Goal: Task Accomplishment & Management: Manage account settings

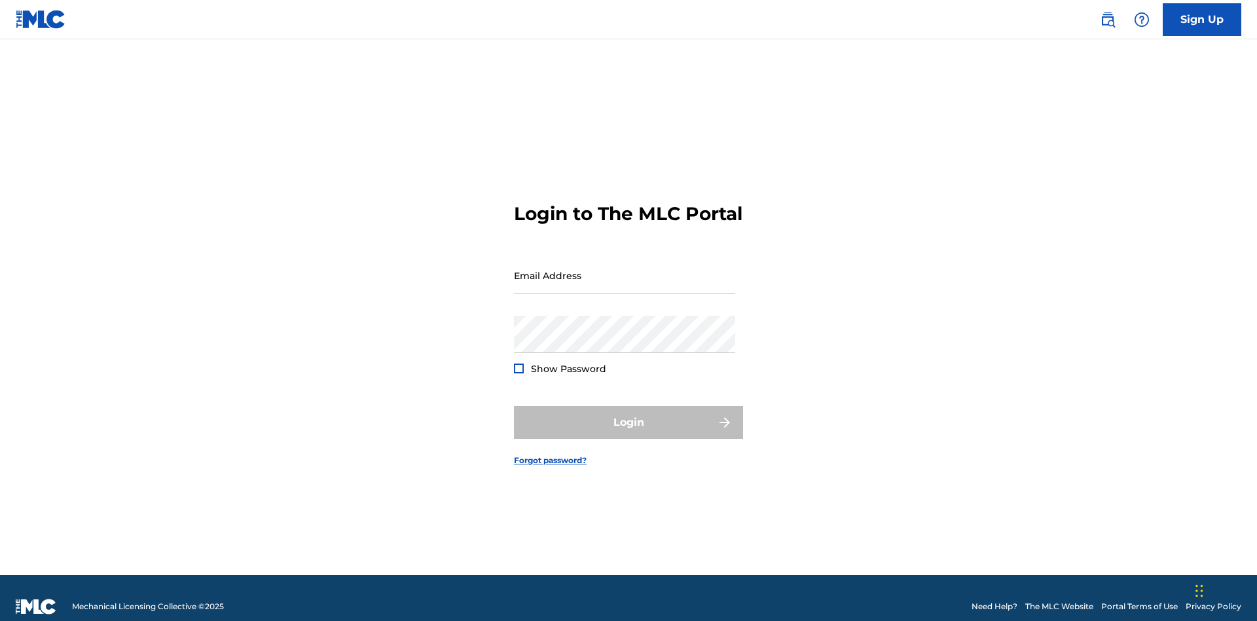
scroll to position [17, 0]
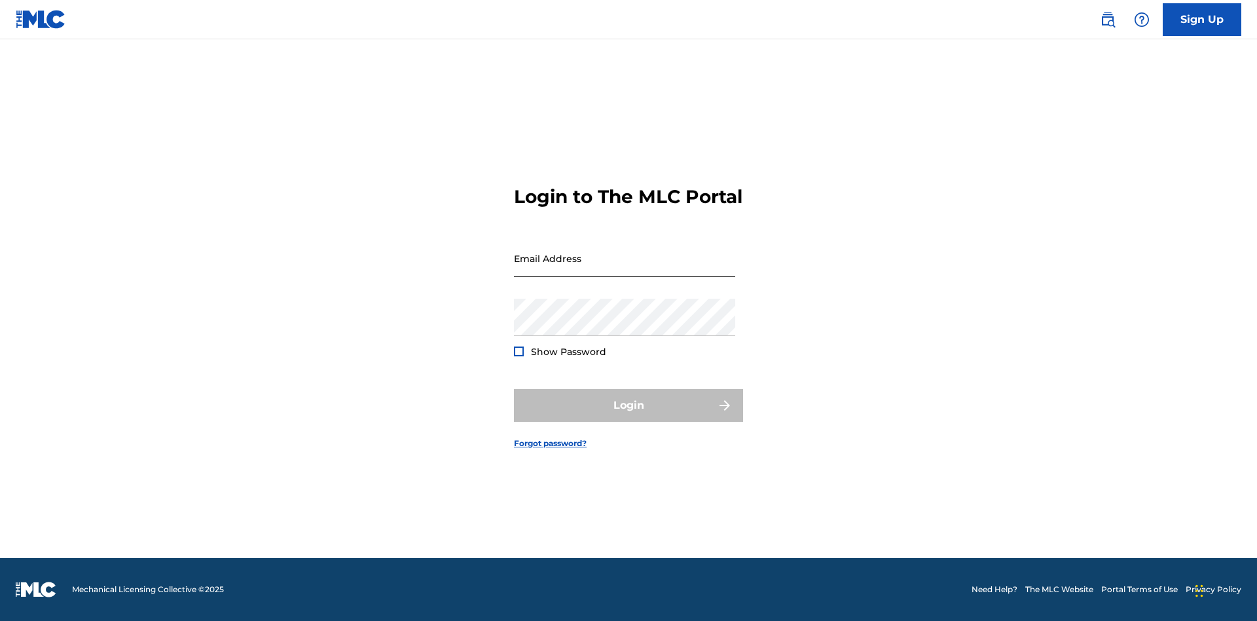
click at [625, 269] on input "Email Address" at bounding box center [624, 258] width 221 height 37
type input "Duke.McTesterson@gmail.com"
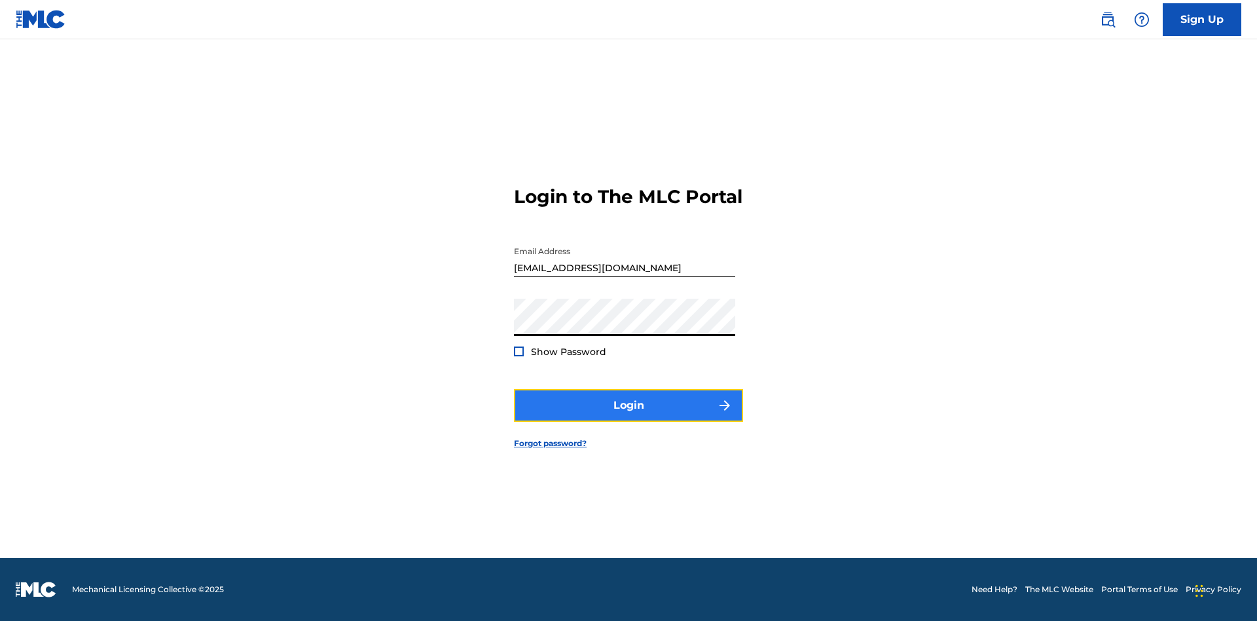
click at [629, 416] on button "Login" at bounding box center [628, 405] width 229 height 33
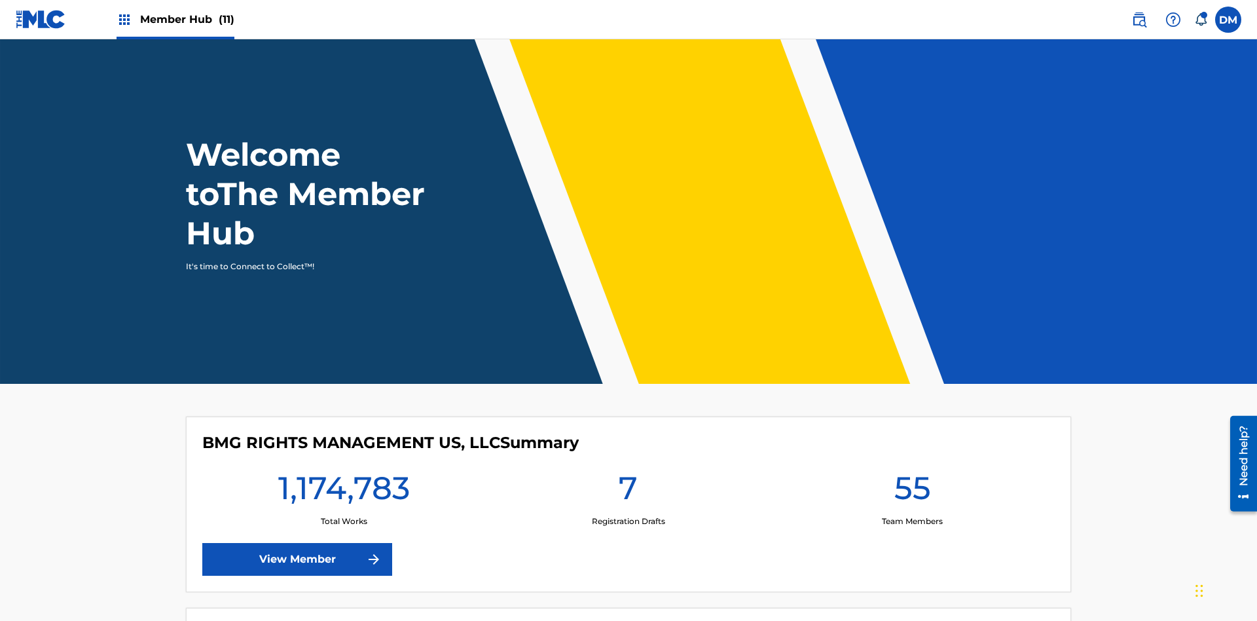
scroll to position [56, 0]
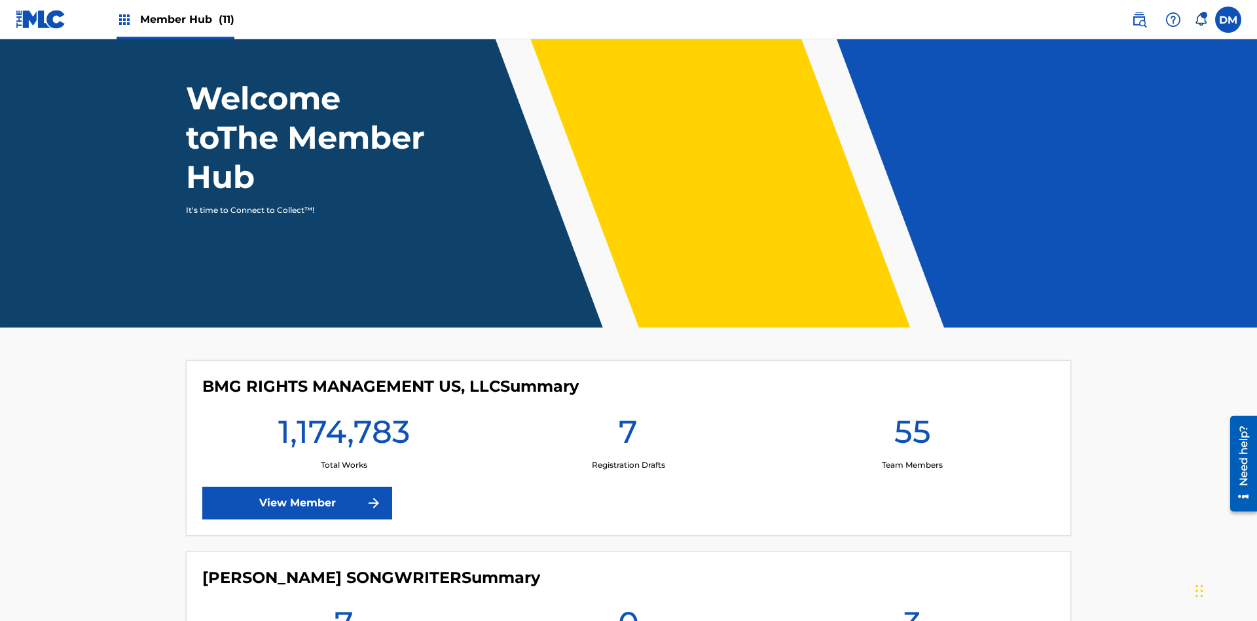
click at [175, 19] on span "Member Hub (11)" at bounding box center [187, 19] width 94 height 15
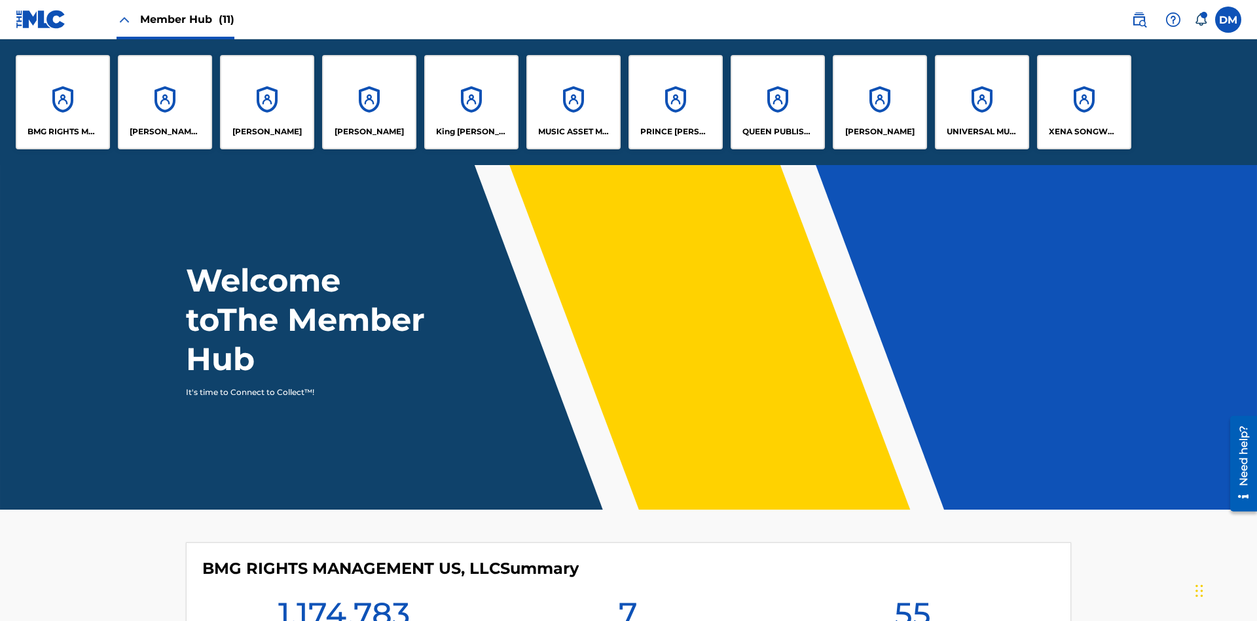
scroll to position [47, 0]
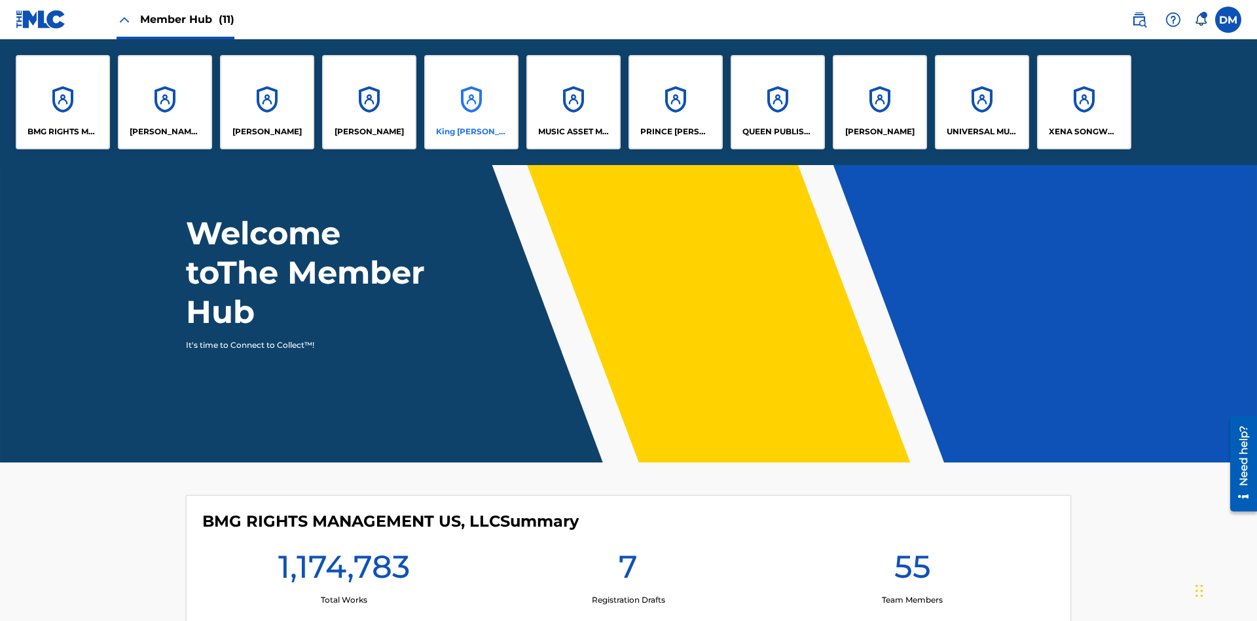
click at [471, 132] on p "King McTesterson" at bounding box center [471, 132] width 71 height 12
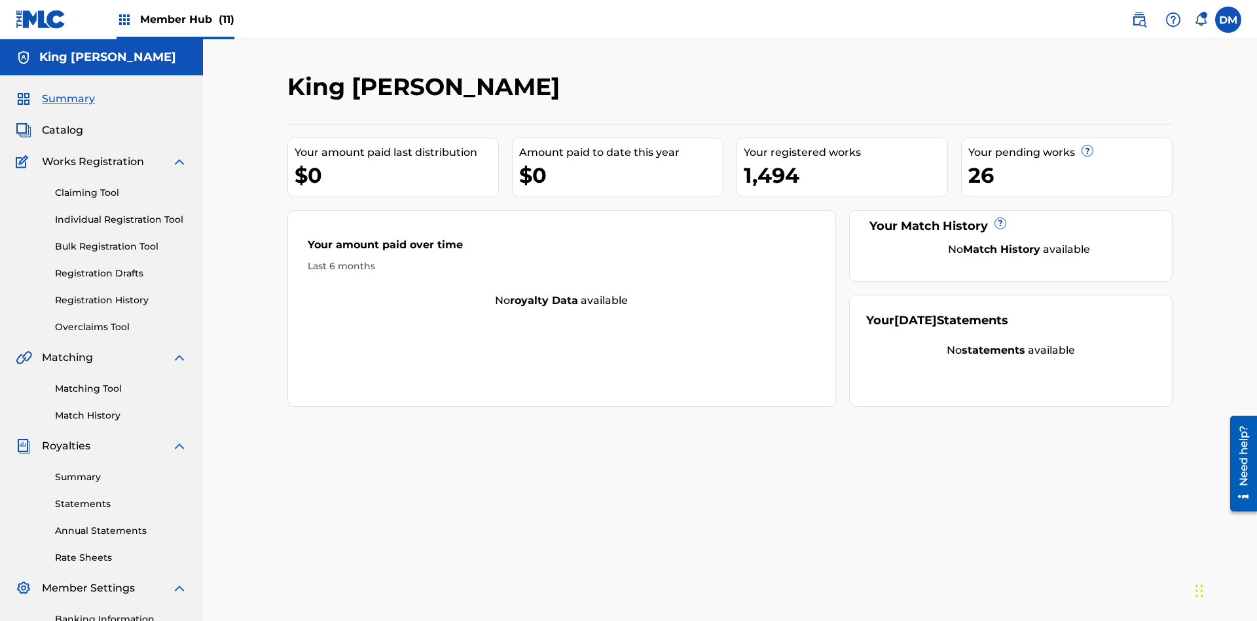
scroll to position [191, 0]
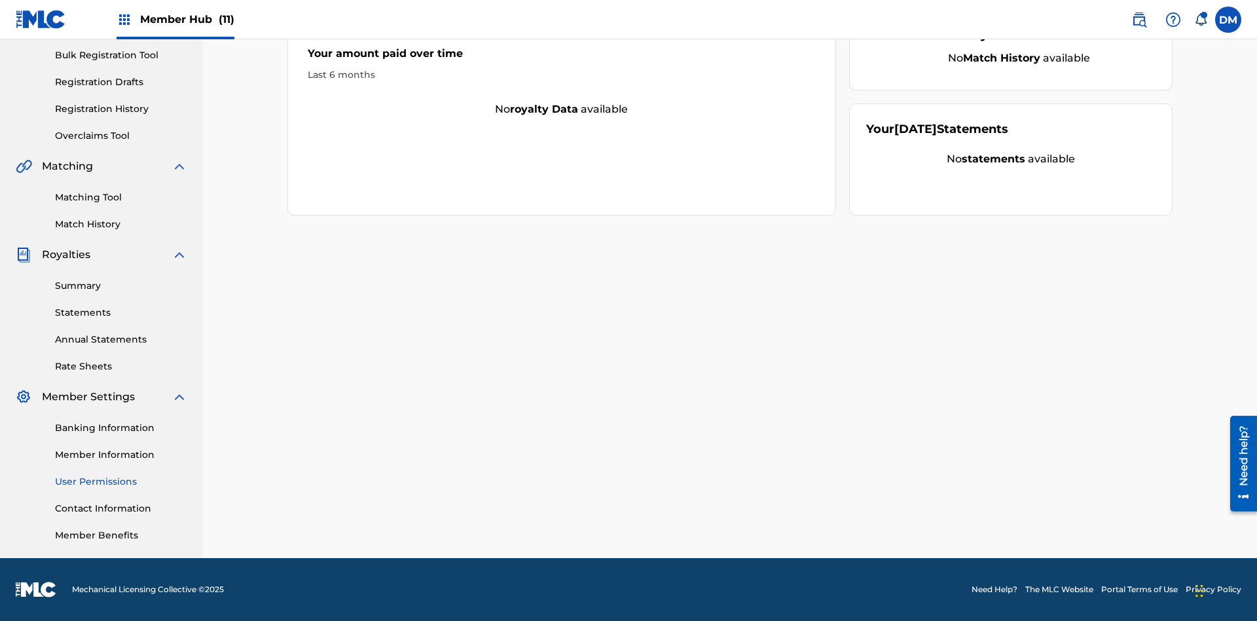
click at [121, 481] on link "User Permissions" at bounding box center [121, 482] width 132 height 14
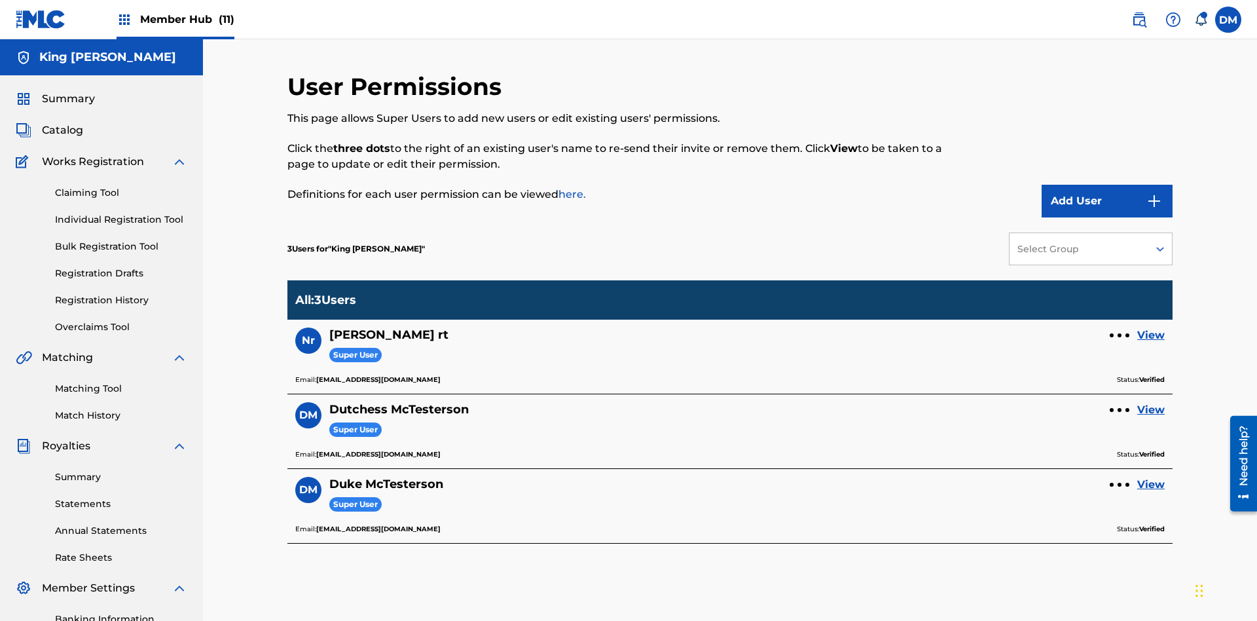
scroll to position [191, 0]
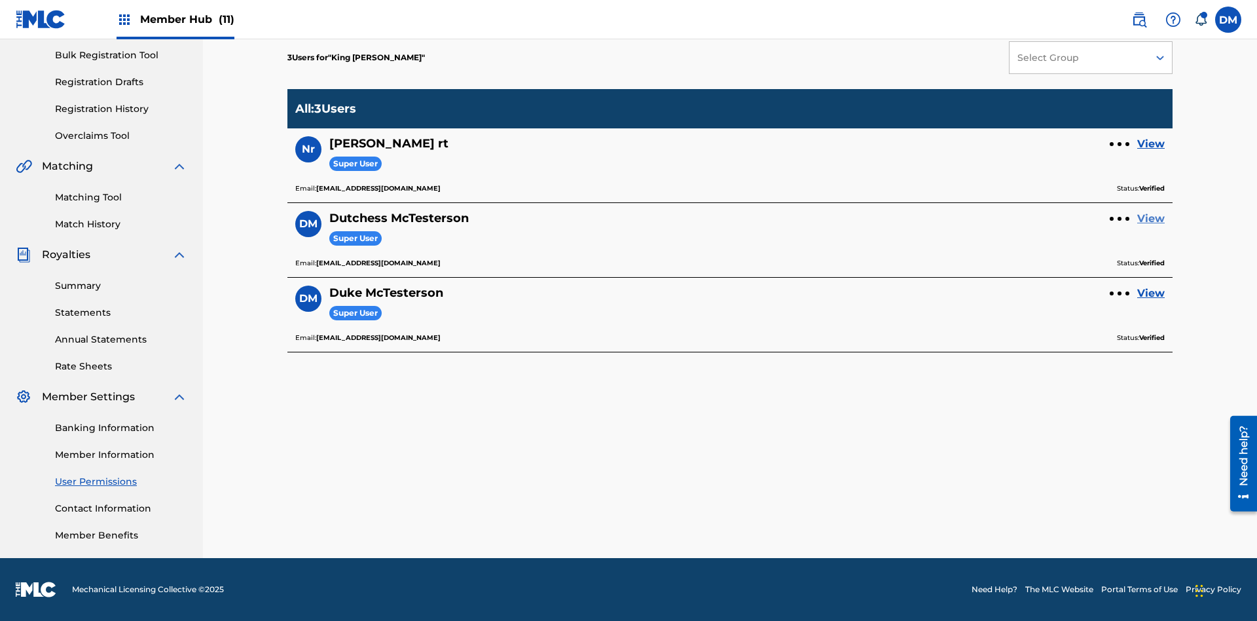
click at [1151, 219] on link "View" at bounding box center [1151, 219] width 28 height 16
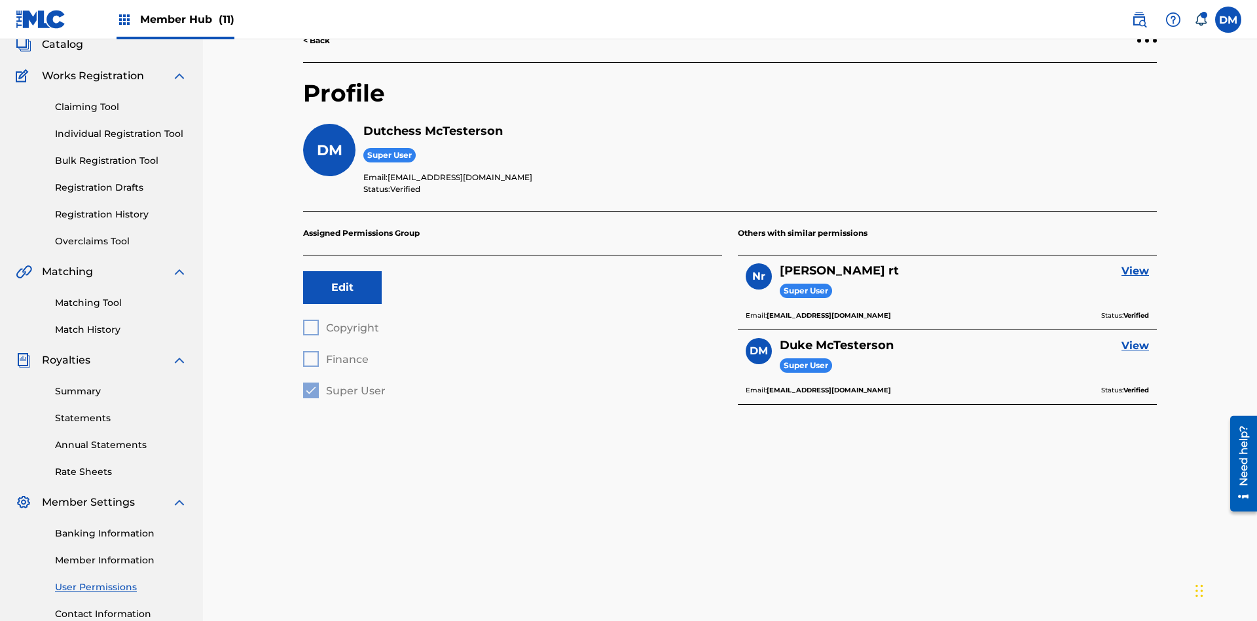
scroll to position [191, 0]
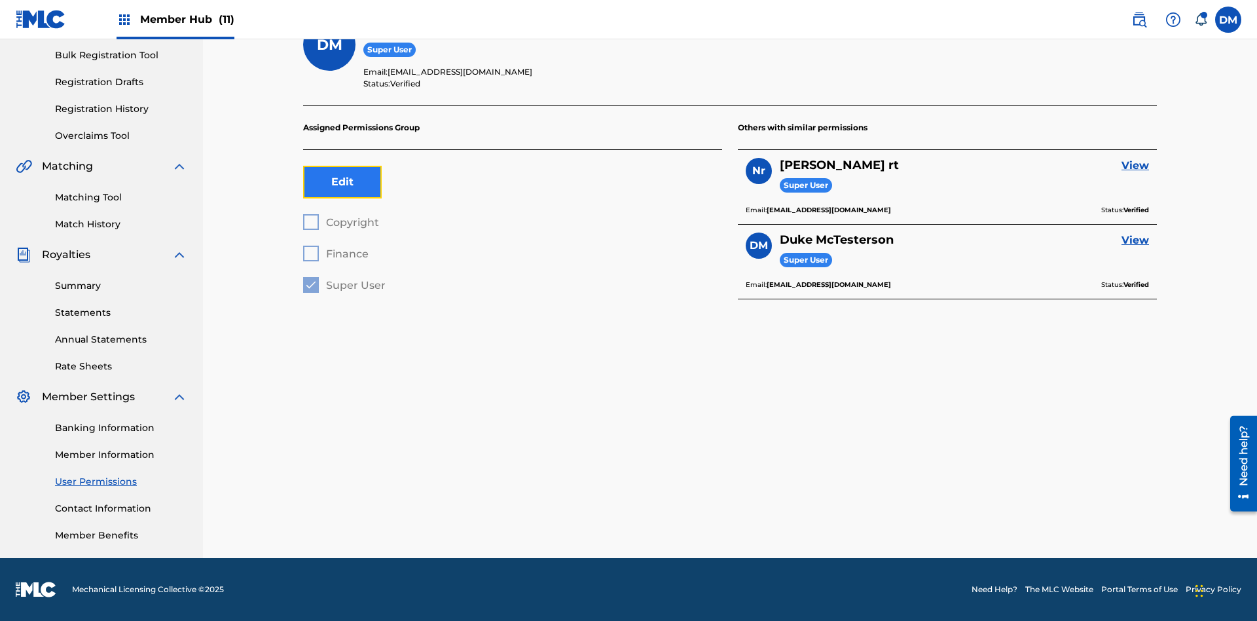
click at [342, 182] on button "Edit" at bounding box center [342, 182] width 79 height 33
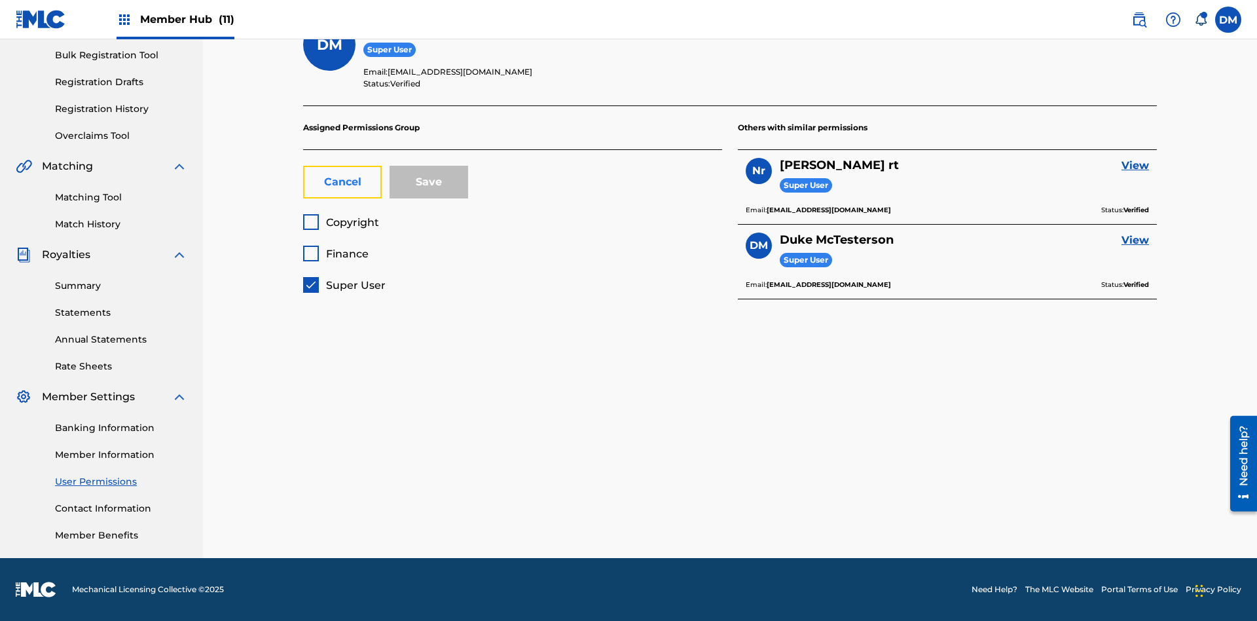
click at [342, 182] on button "Cancel" at bounding box center [342, 182] width 79 height 33
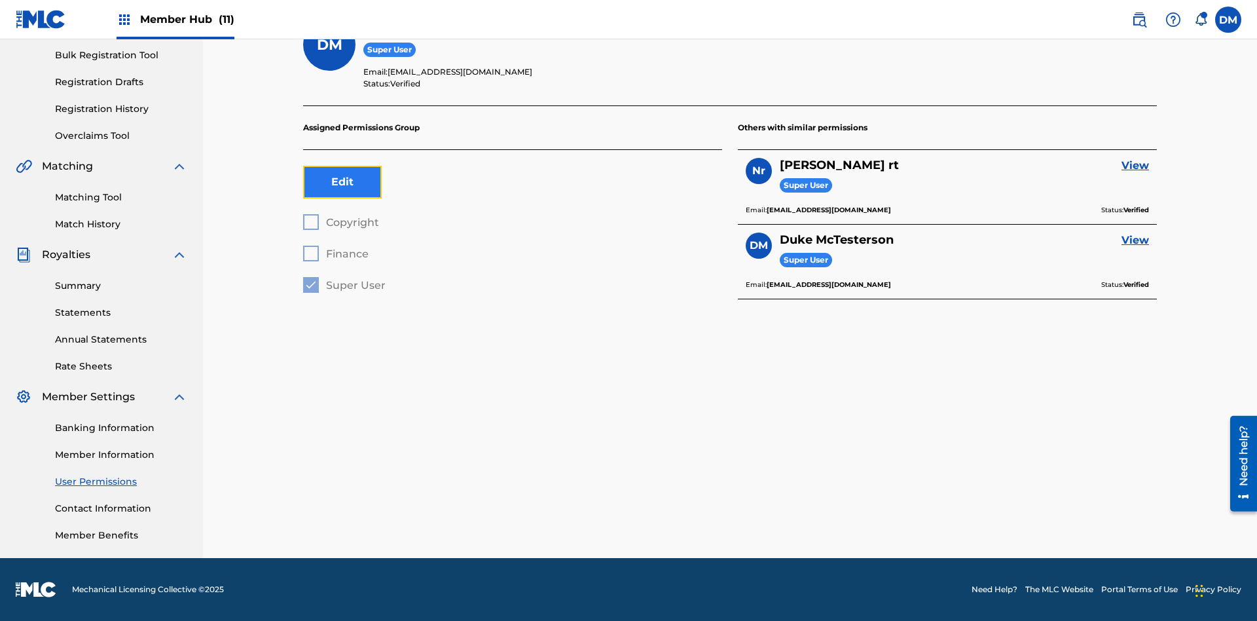
click at [342, 182] on button "Edit" at bounding box center [342, 182] width 79 height 33
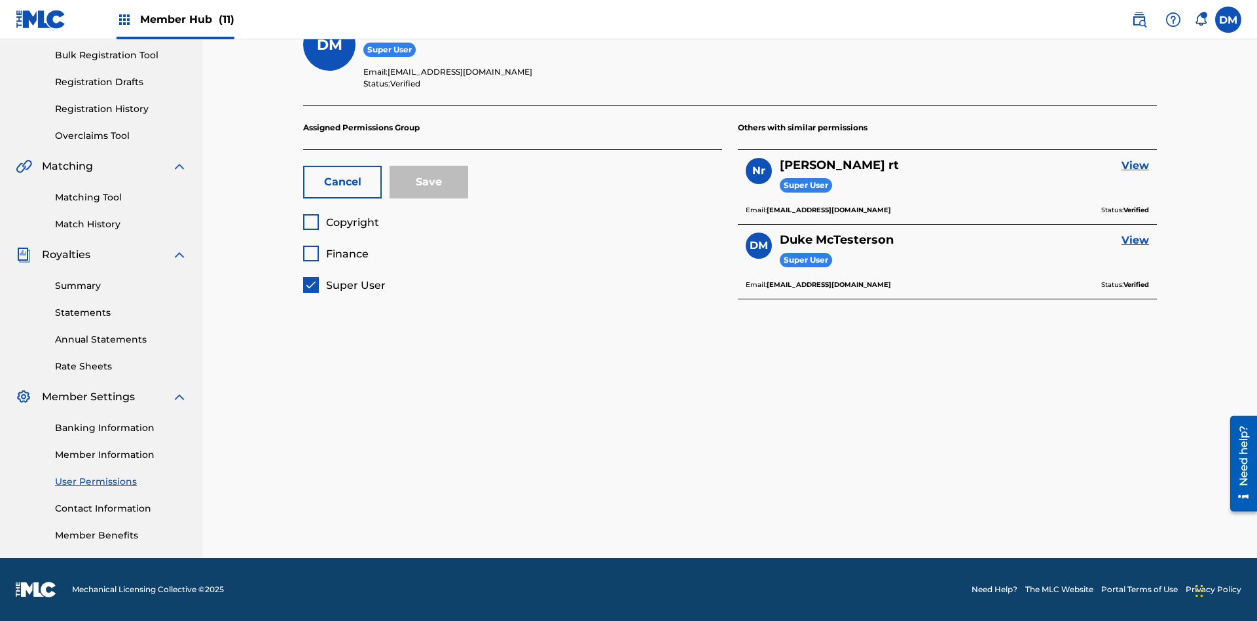
click at [340, 222] on span "Copyright" at bounding box center [352, 222] width 53 height 12
click at [335, 253] on span "Finance" at bounding box center [347, 254] width 43 height 12
click at [429, 182] on button "Save" at bounding box center [429, 182] width 79 height 33
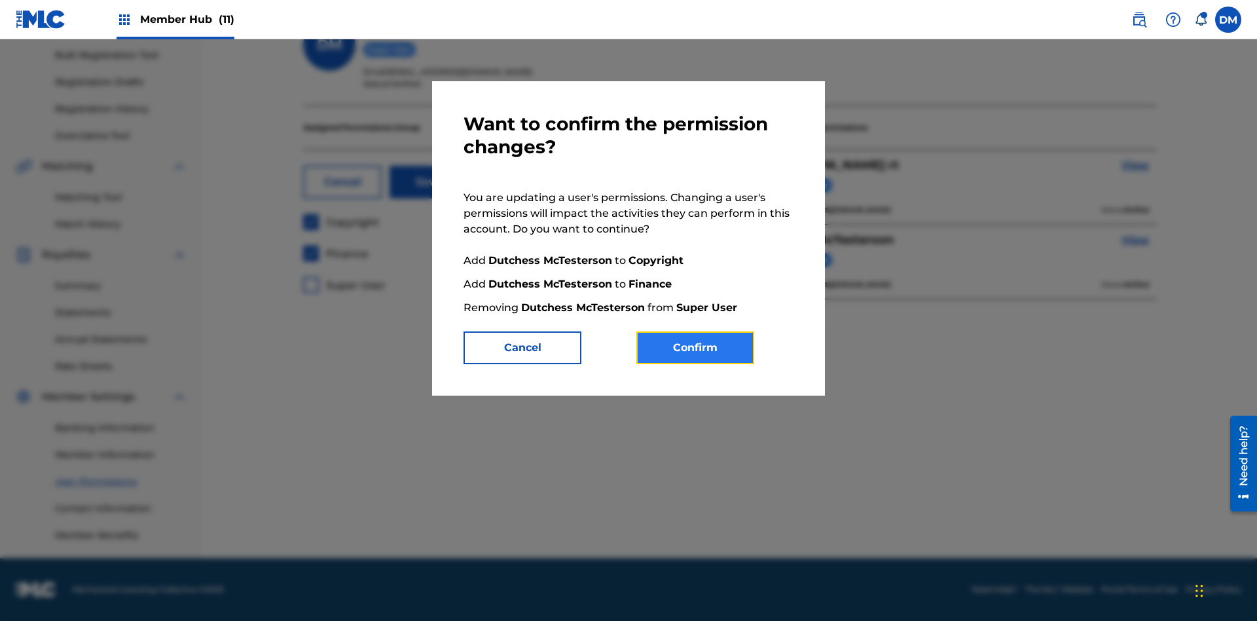
click at [695, 348] on button "Confirm" at bounding box center [695, 347] width 118 height 33
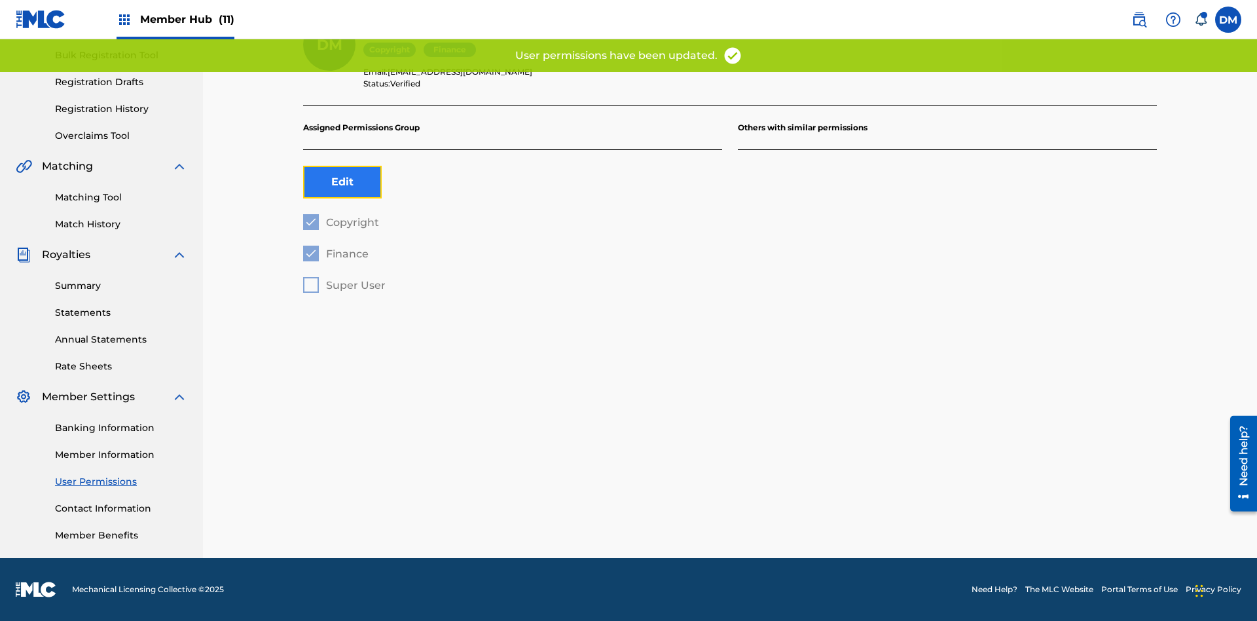
click at [342, 182] on button "Edit" at bounding box center [342, 182] width 79 height 33
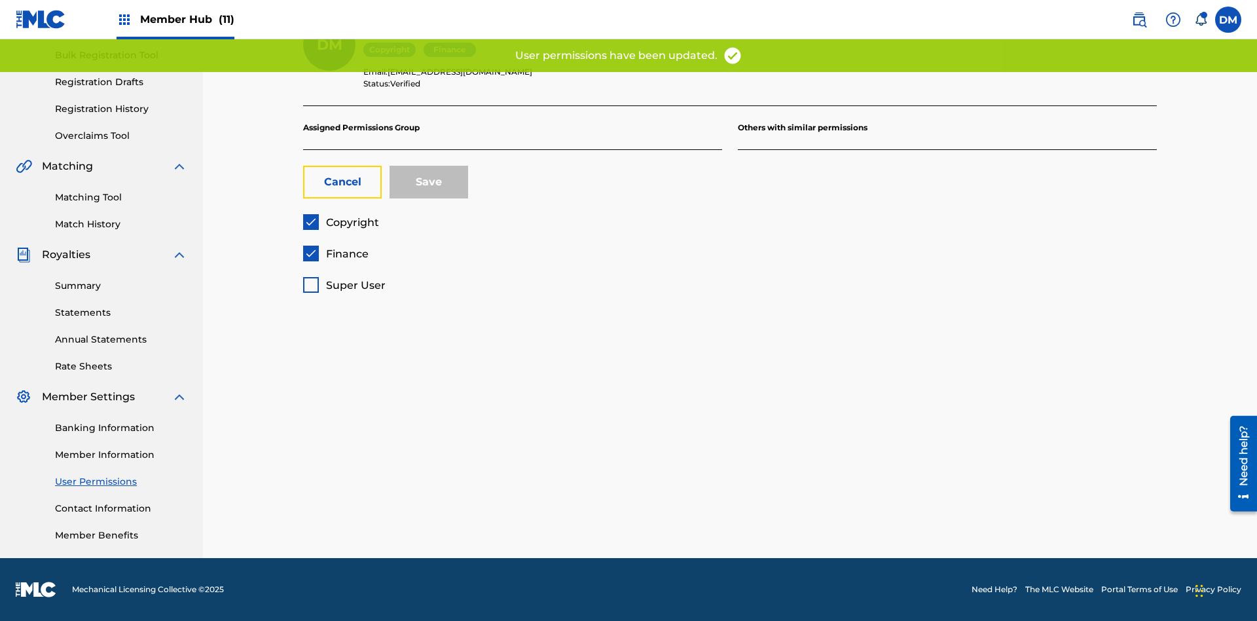
click at [335, 253] on span "Finance" at bounding box center [347, 254] width 43 height 12
click at [429, 182] on button "Save" at bounding box center [429, 182] width 79 height 33
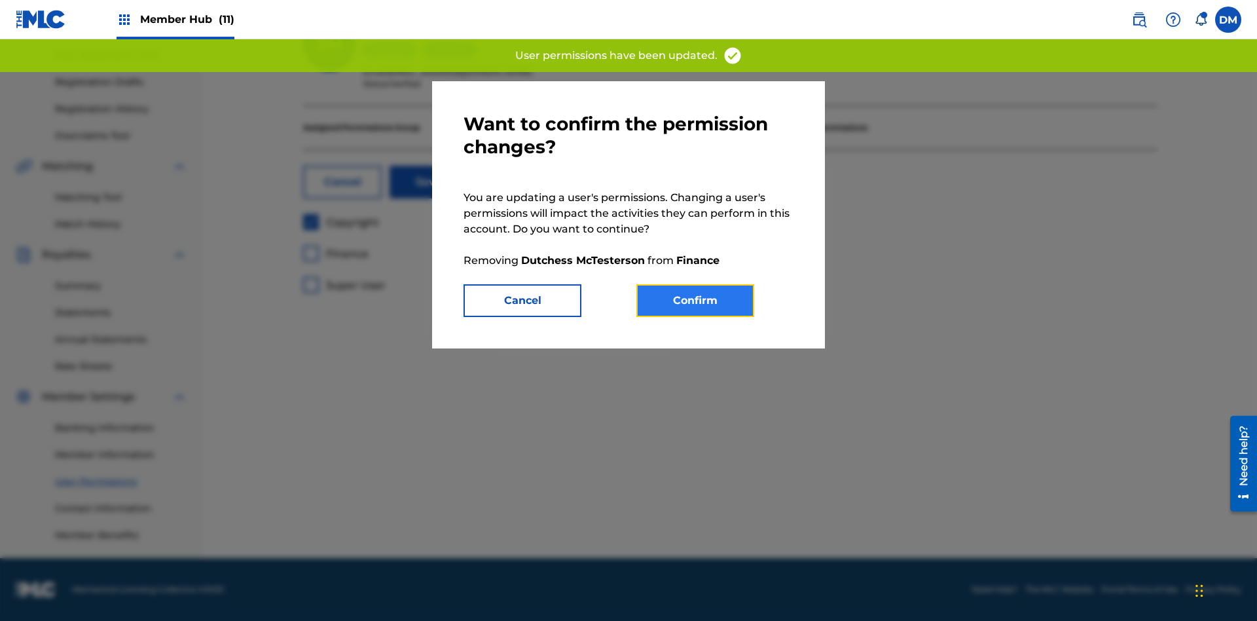
click at [695, 301] on button "Confirm" at bounding box center [695, 300] width 118 height 33
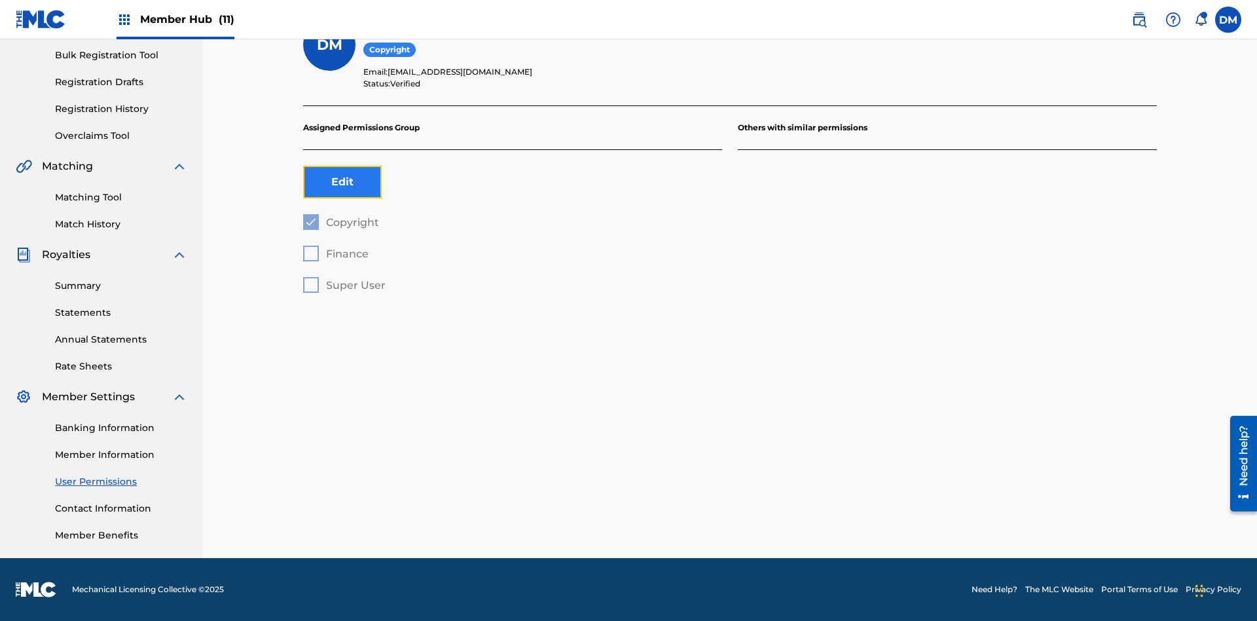
click at [342, 182] on button "Edit" at bounding box center [342, 182] width 79 height 33
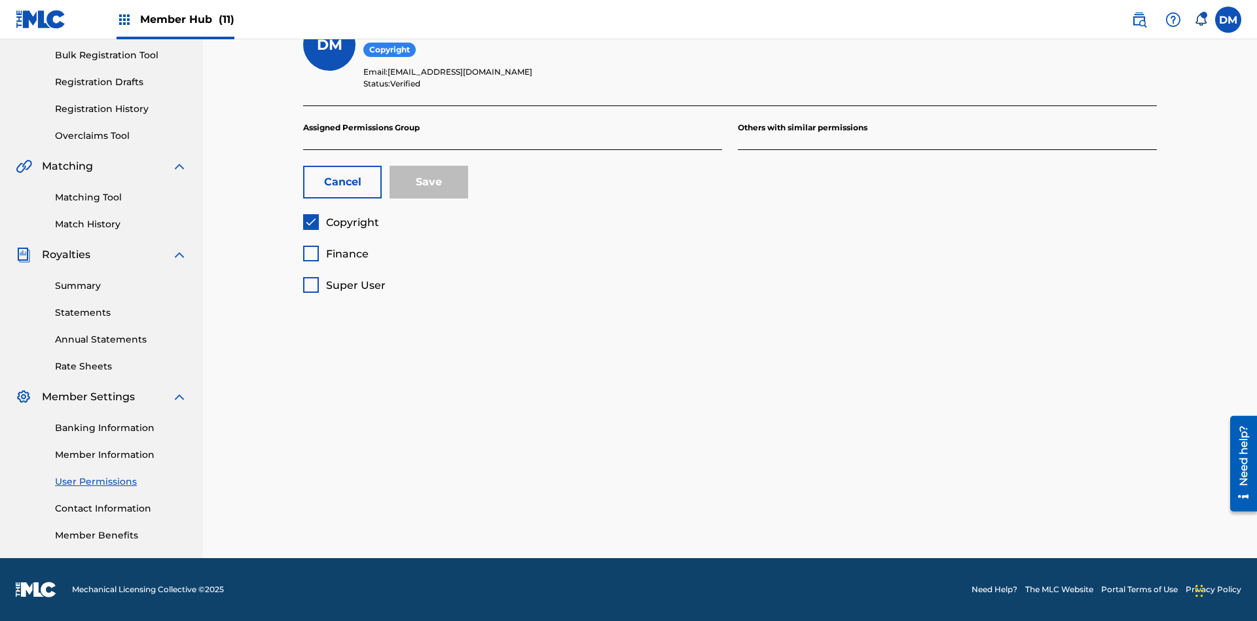
click at [340, 222] on span "Copyright" at bounding box center [352, 222] width 53 height 12
click at [335, 253] on span "Finance" at bounding box center [347, 254] width 43 height 12
click at [429, 182] on button "Save" at bounding box center [429, 182] width 79 height 33
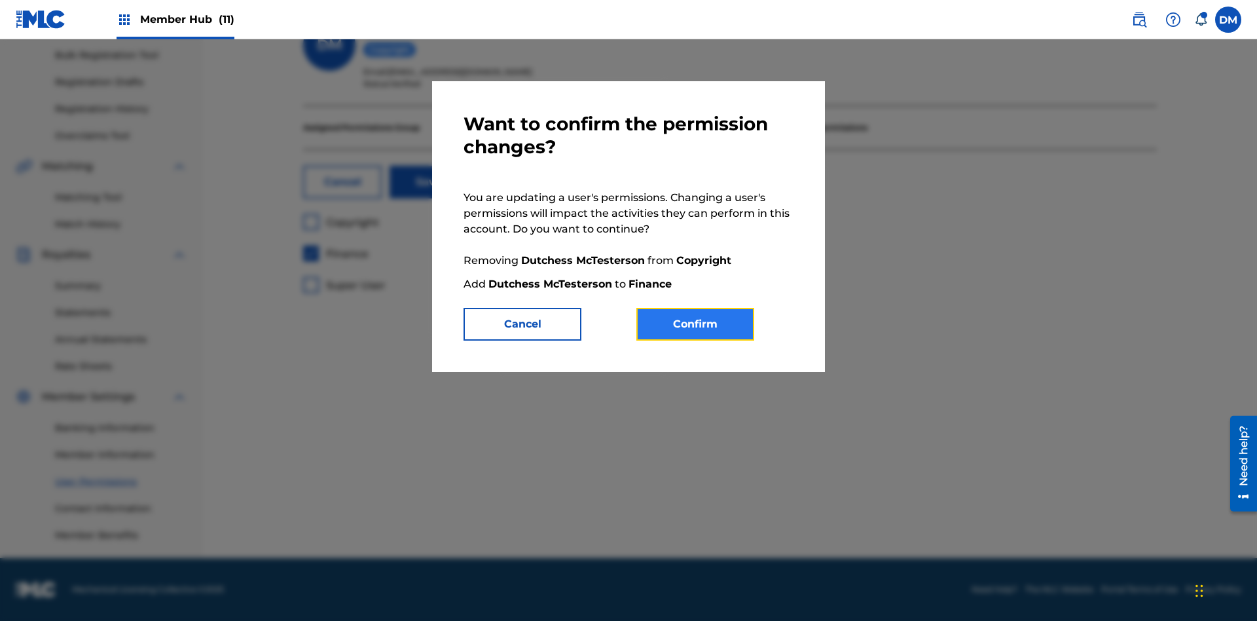
click at [695, 324] on button "Confirm" at bounding box center [695, 324] width 118 height 33
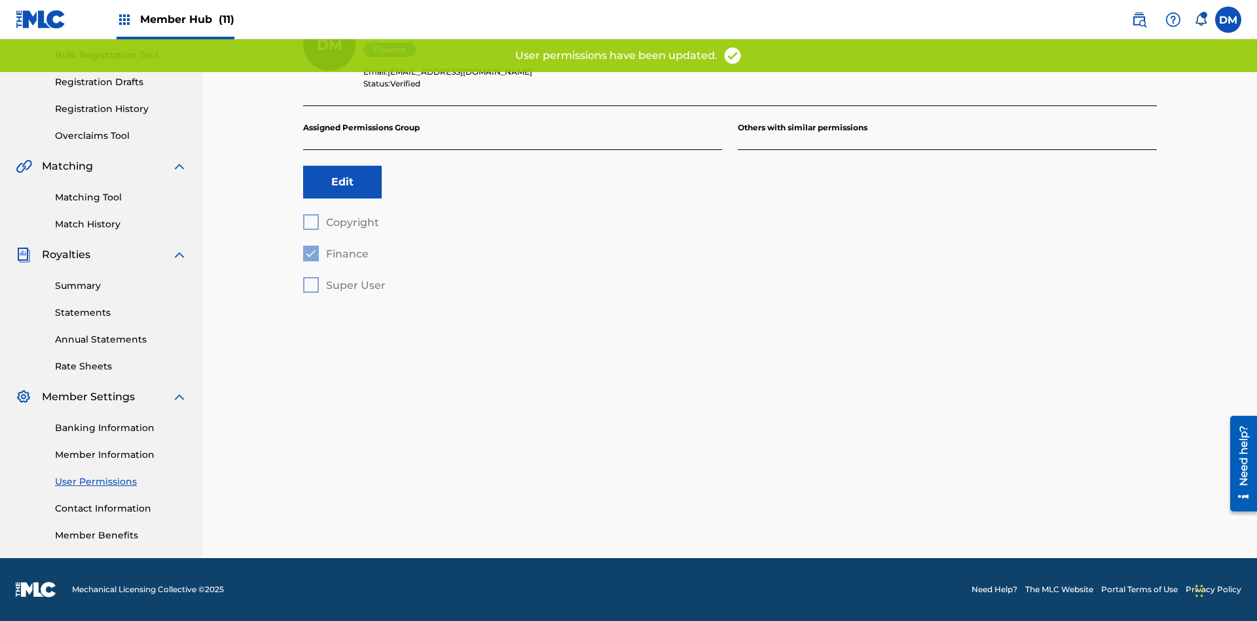
scroll to position [155, 0]
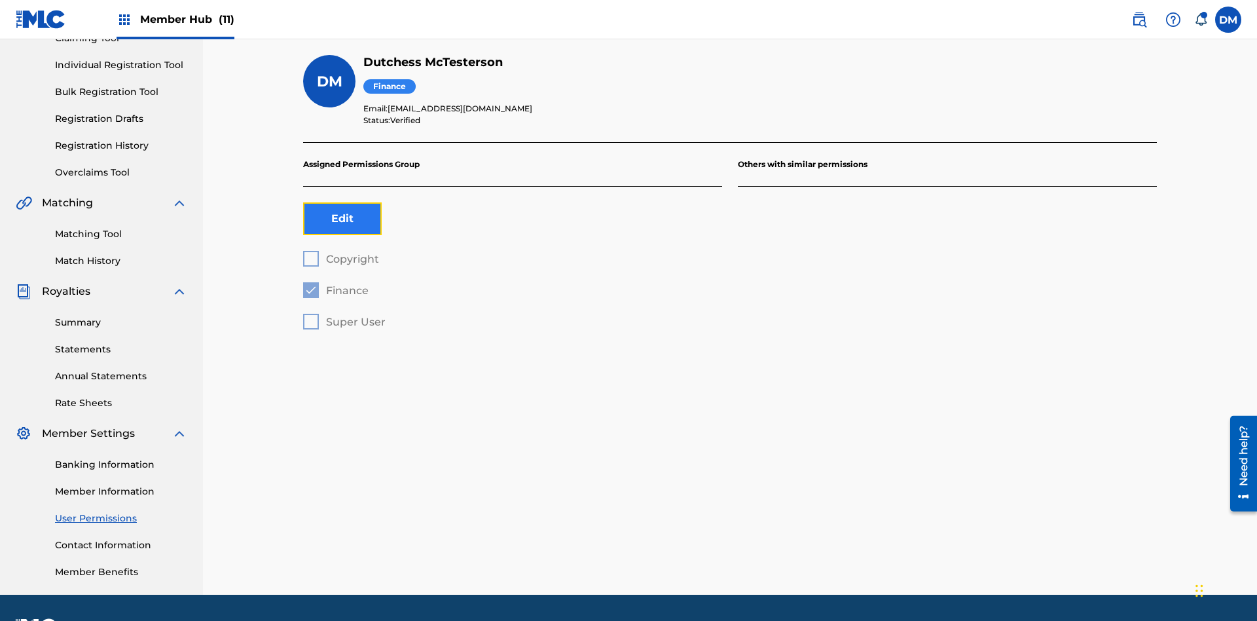
click at [342, 202] on button "Edit" at bounding box center [342, 218] width 79 height 33
click at [335, 284] on span "Finance" at bounding box center [347, 290] width 43 height 12
click at [344, 316] on span "Super User" at bounding box center [356, 322] width 60 height 12
click at [429, 202] on button "Save" at bounding box center [429, 218] width 79 height 33
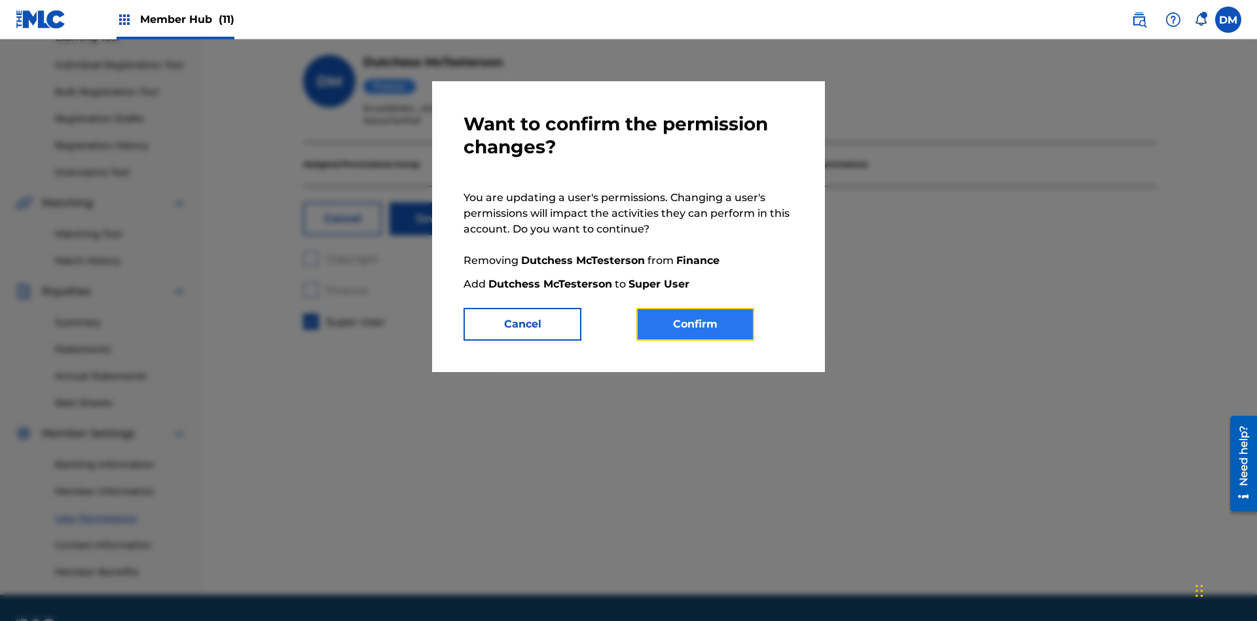
click at [695, 324] on button "Confirm" at bounding box center [695, 324] width 118 height 33
